Goal: Transaction & Acquisition: Purchase product/service

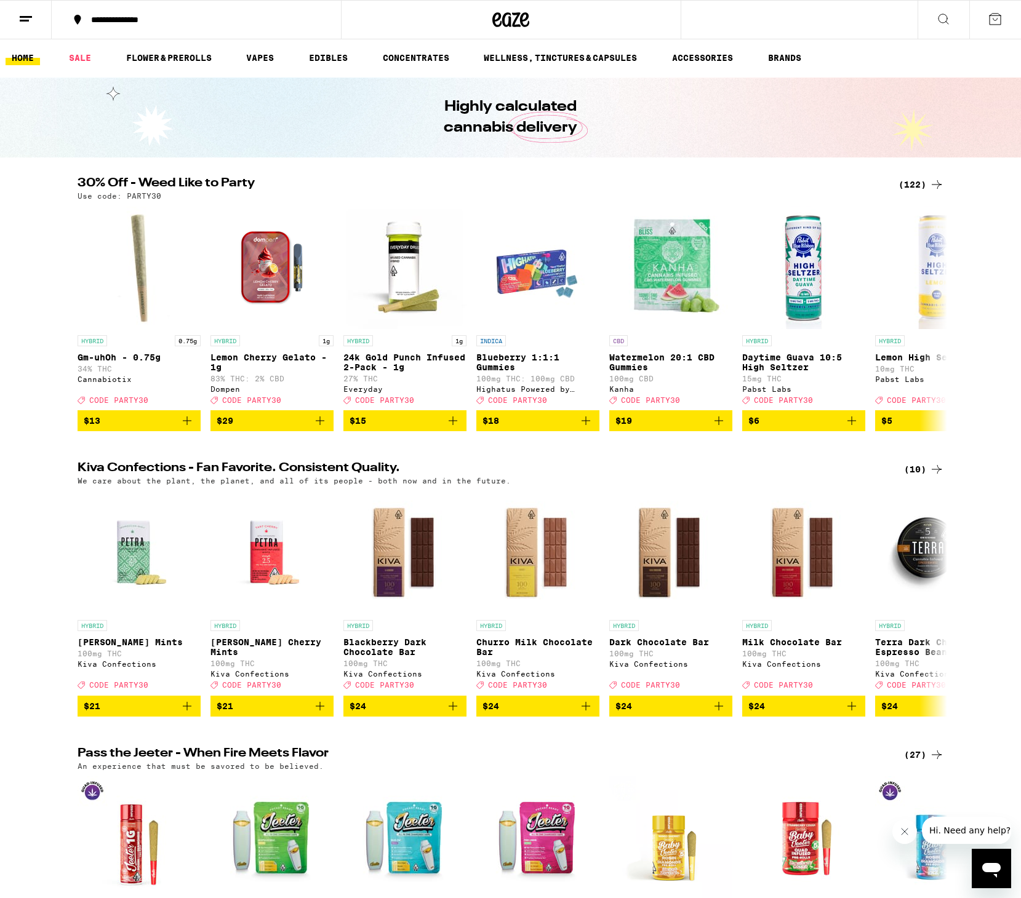
scroll to position [1, 0]
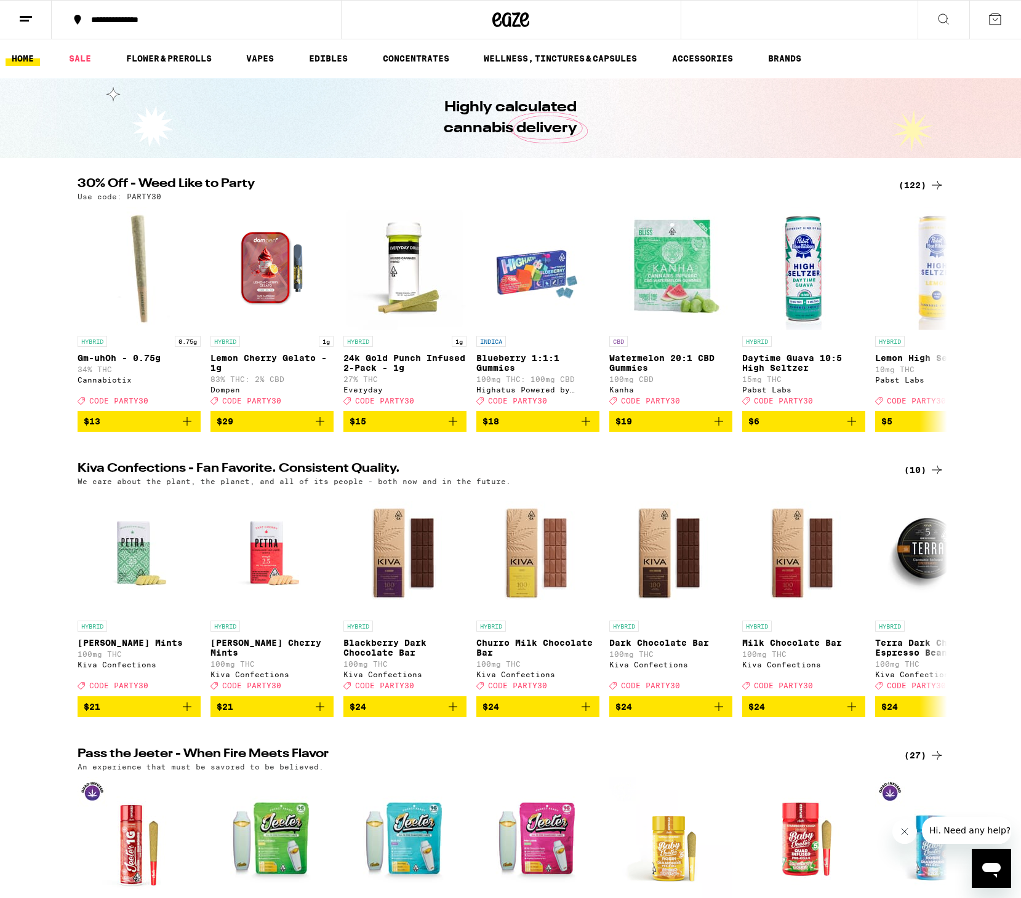
click at [941, 20] on icon at bounding box center [943, 19] width 15 height 15
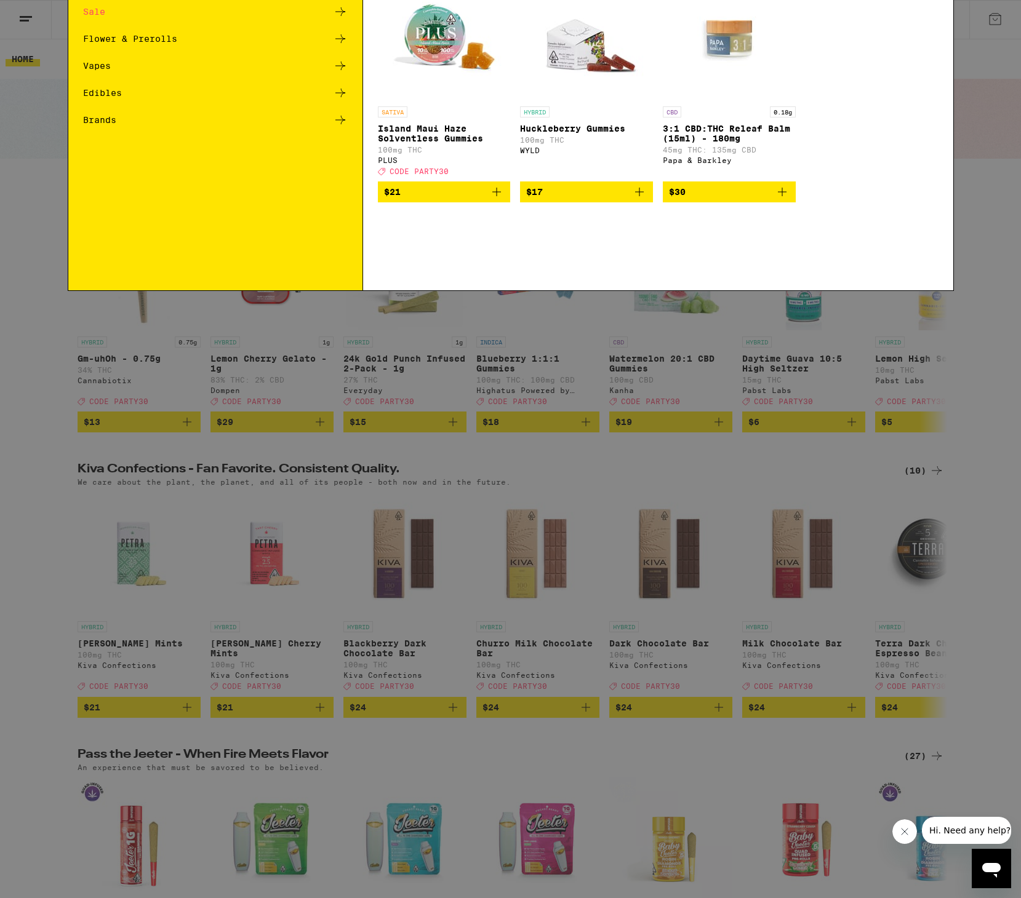
scroll to position [0, 0]
click at [940, 22] on icon at bounding box center [934, 19] width 18 height 18
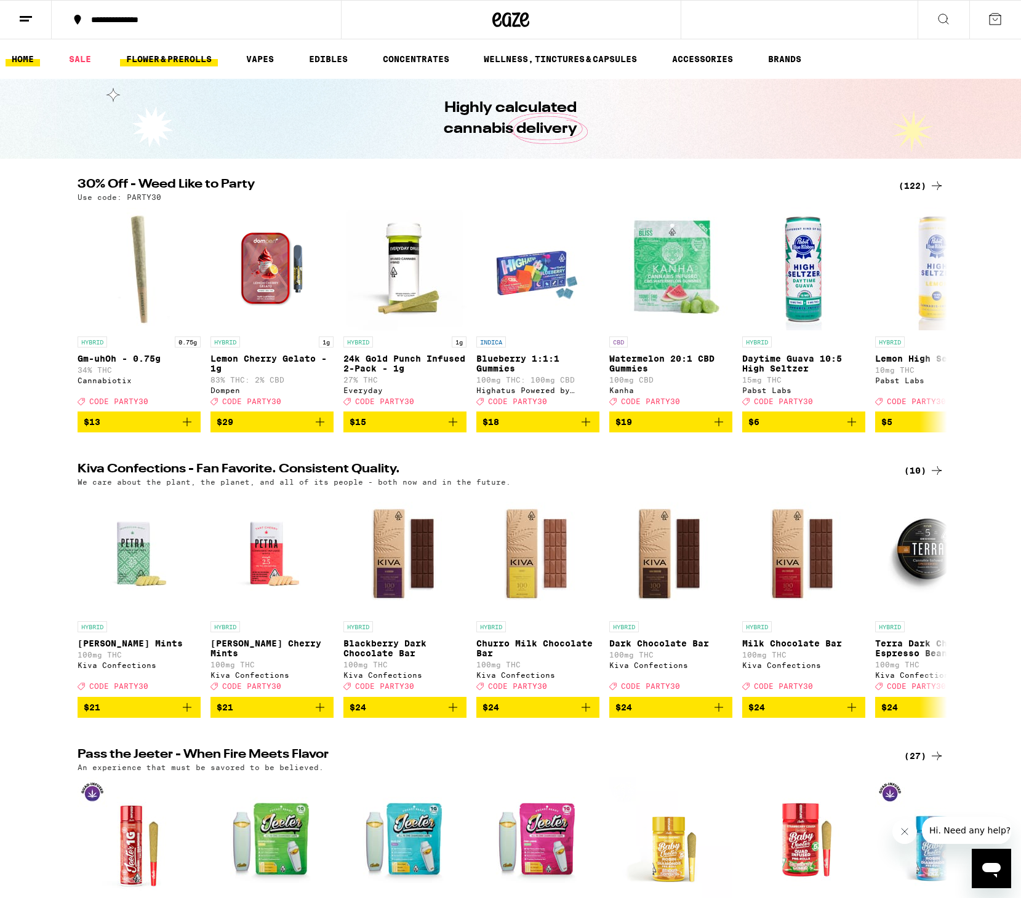
click at [173, 62] on link "FLOWER & PREROLLS" at bounding box center [169, 59] width 98 height 15
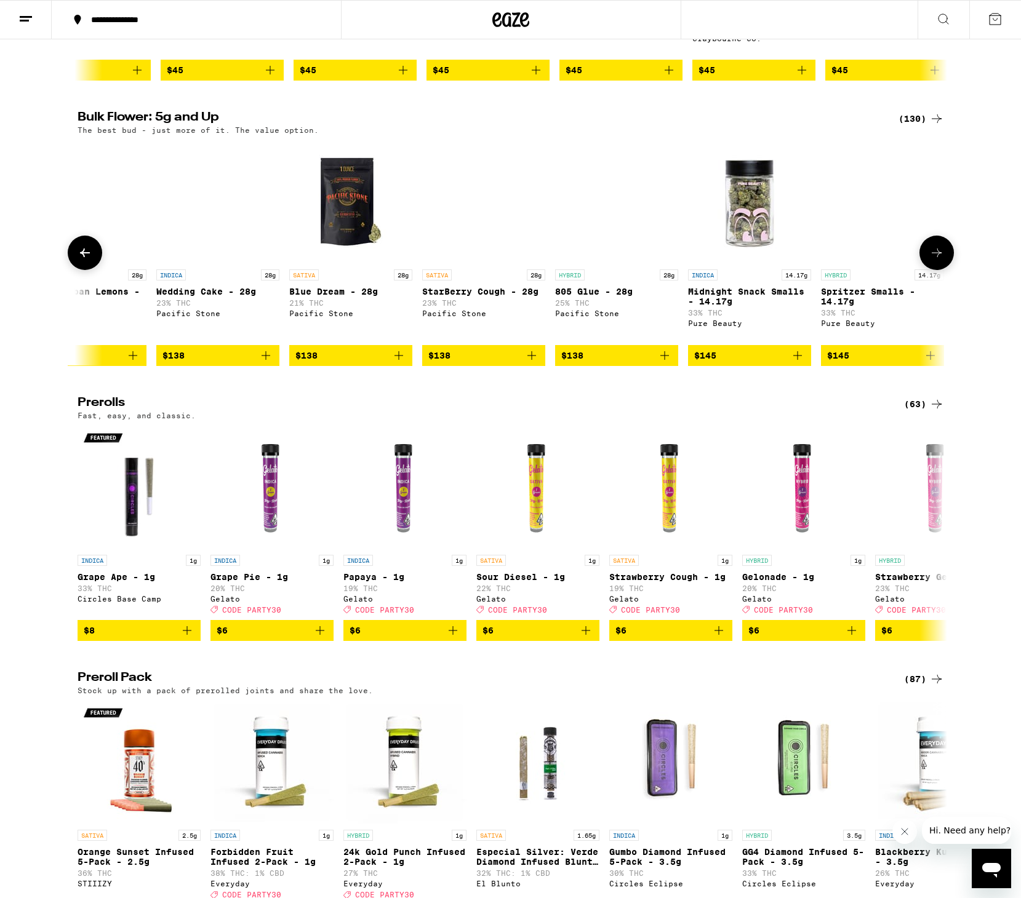
scroll to position [0, 15025]
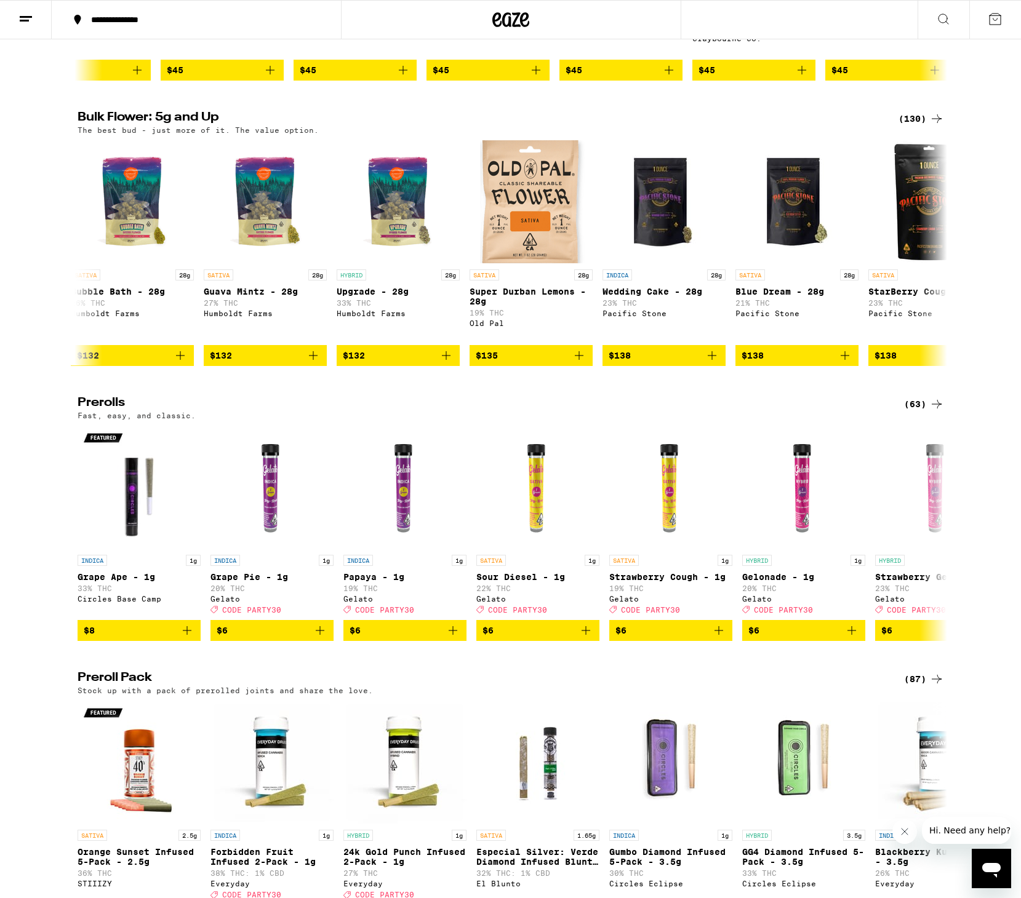
click at [917, 126] on div "(130)" at bounding box center [921, 118] width 46 height 15
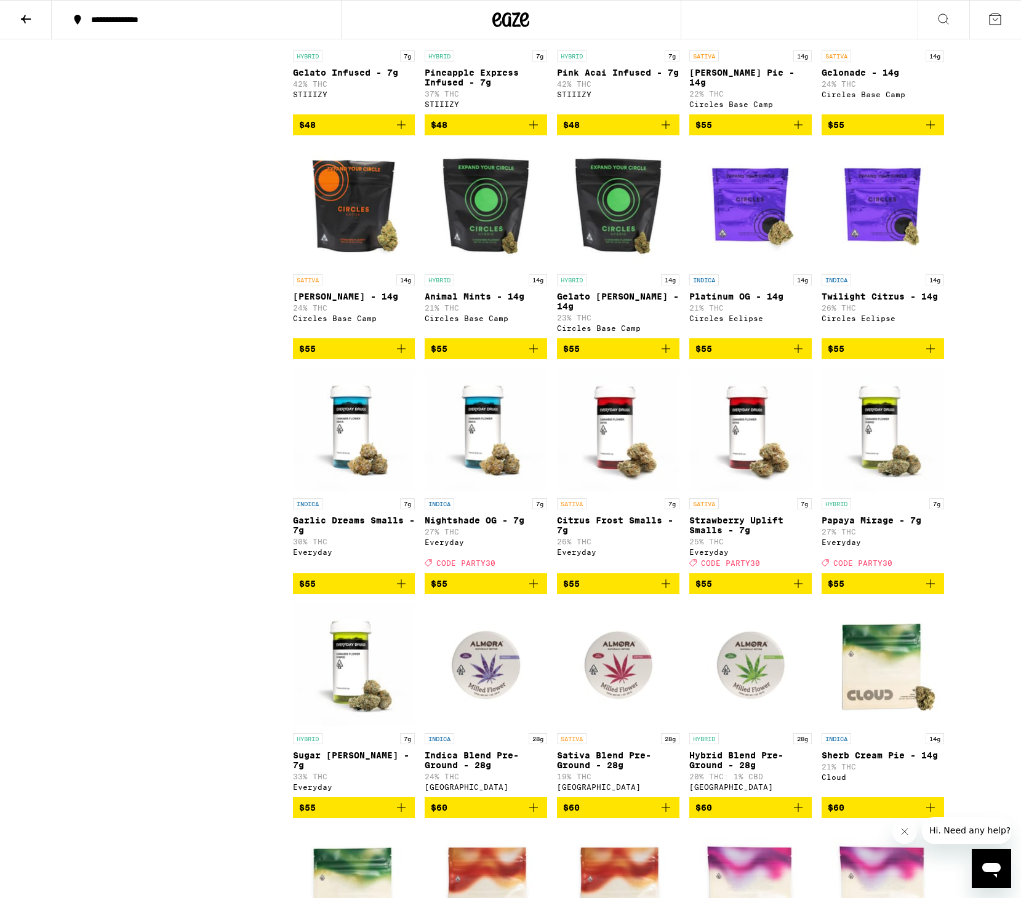
scroll to position [420, 0]
